Goal: Register for event/course

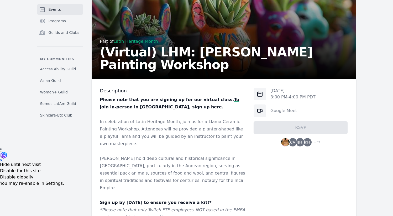
scroll to position [129, 0]
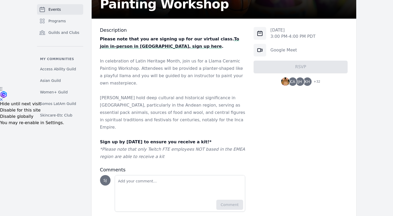
click at [114, 46] on strong "To join in-person in [GEOGRAPHIC_DATA], sign up here" at bounding box center [169, 42] width 139 height 12
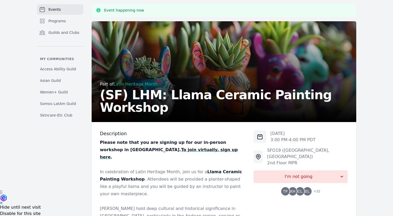
scroll to position [99, 0]
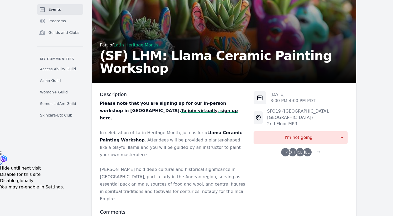
scroll to position [0, 0]
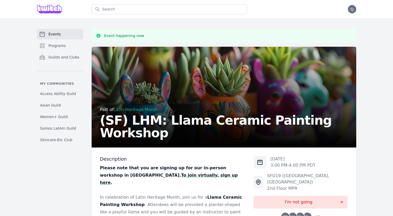
click at [266, 96] on div "Part of Latin Heritage Month (SF) LHM: Llama Ceramic Painting Workshop" at bounding box center [224, 98] width 248 height 82
click at [359, 103] on div "Events Programs Guilds and Clubs My communities Access Ability Guild Asian Guil…" at bounding box center [197, 178] width 336 height 298
